Goal: Navigation & Orientation: Go to known website

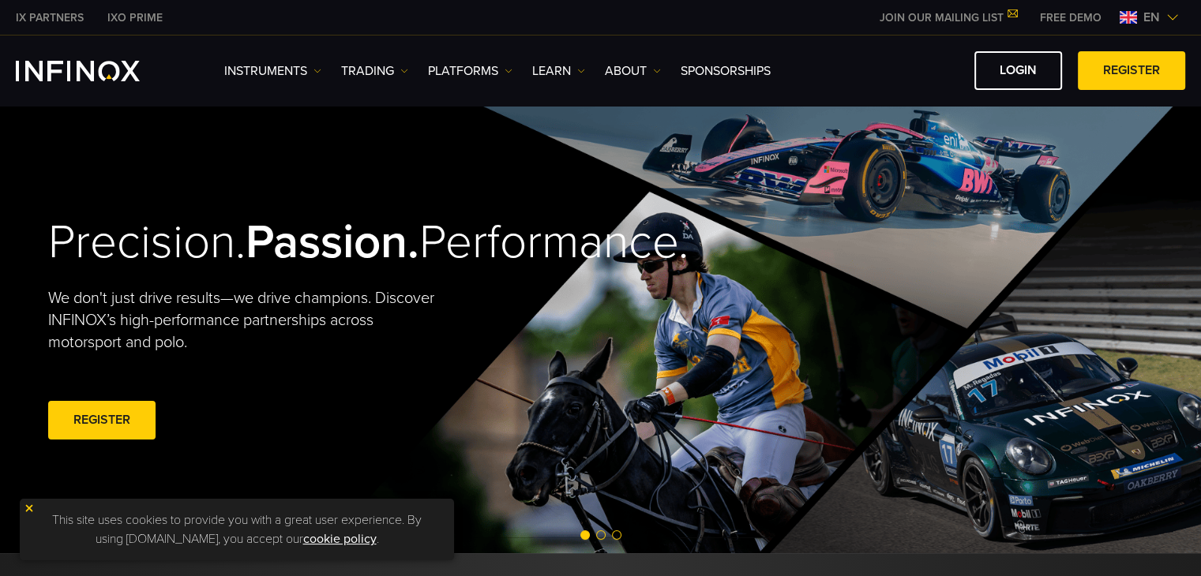
click at [1146, 17] on span "en" at bounding box center [1151, 17] width 29 height 19
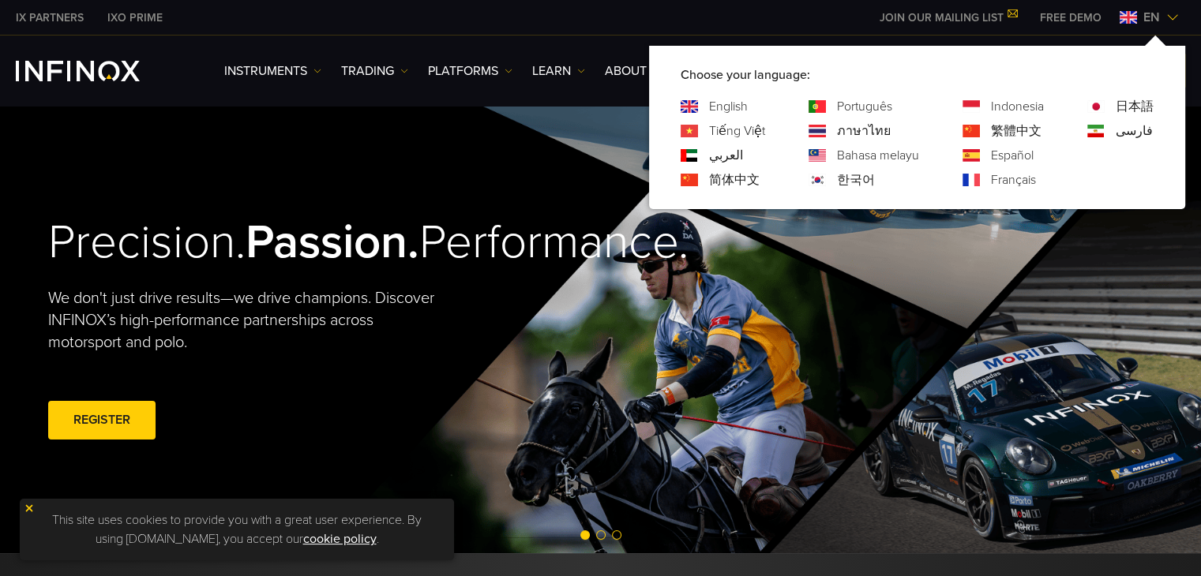
click at [850, 172] on link "한국어" at bounding box center [856, 180] width 38 height 19
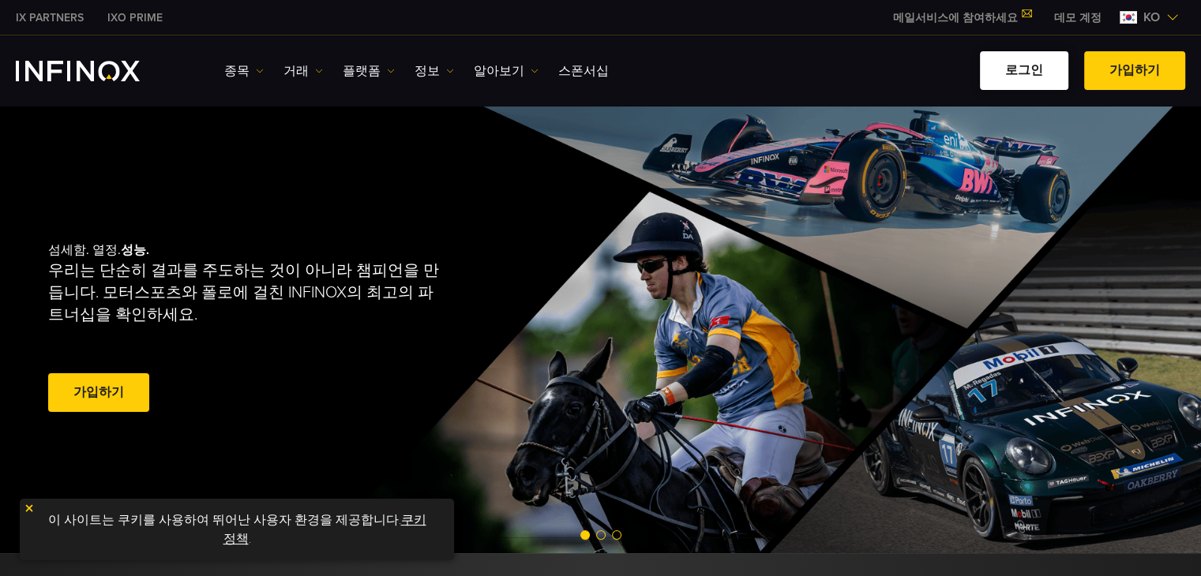
click at [1019, 61] on link "로그인" at bounding box center [1024, 70] width 88 height 39
